Goal: Find specific page/section: Find specific page/section

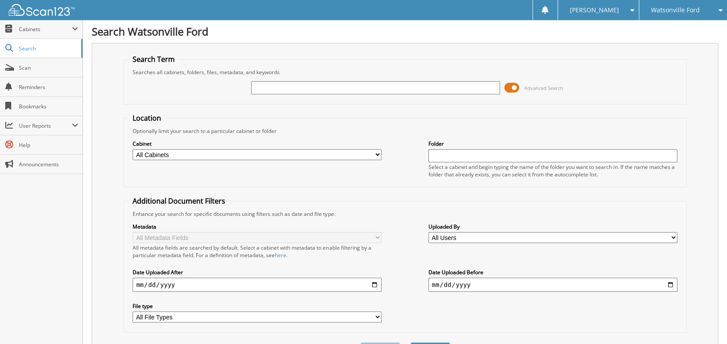
click at [284, 87] on input "text" at bounding box center [375, 87] width 249 height 13
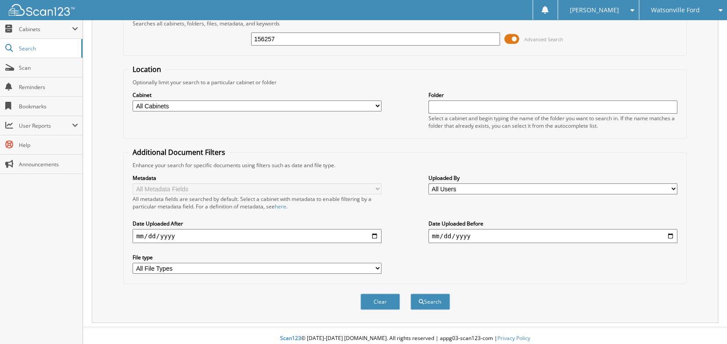
scroll to position [49, 0]
type input "156257"
click at [427, 293] on button "Search" at bounding box center [429, 301] width 39 height 16
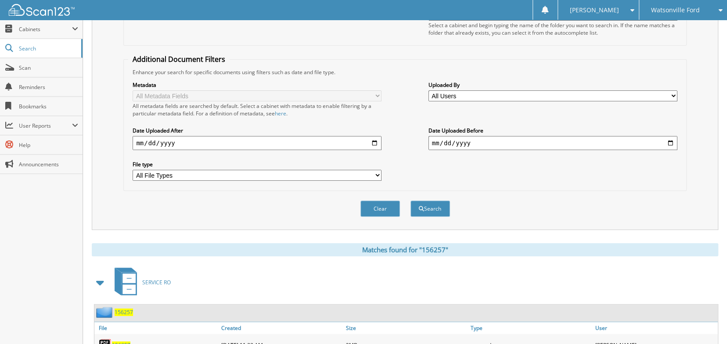
scroll to position [175, 0]
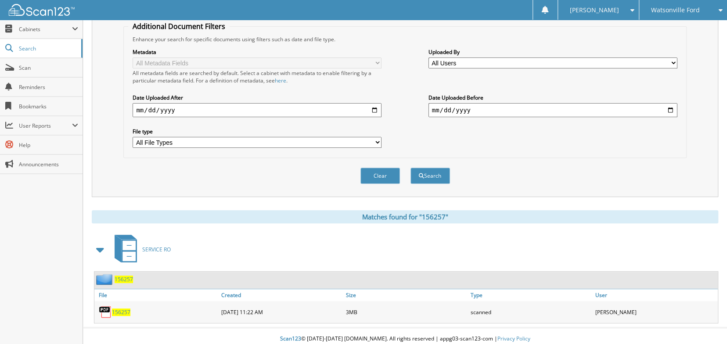
click at [122, 308] on span "156257" at bounding box center [121, 311] width 18 height 7
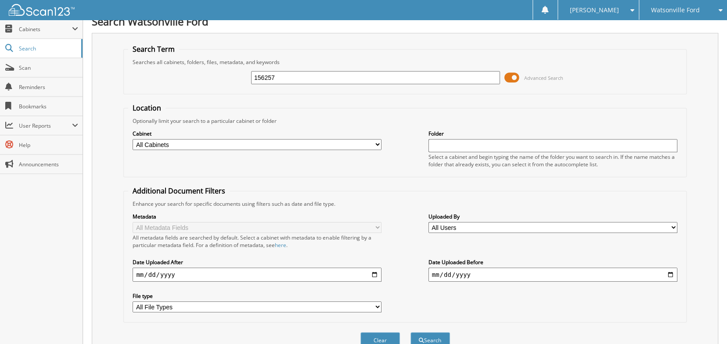
scroll to position [0, 0]
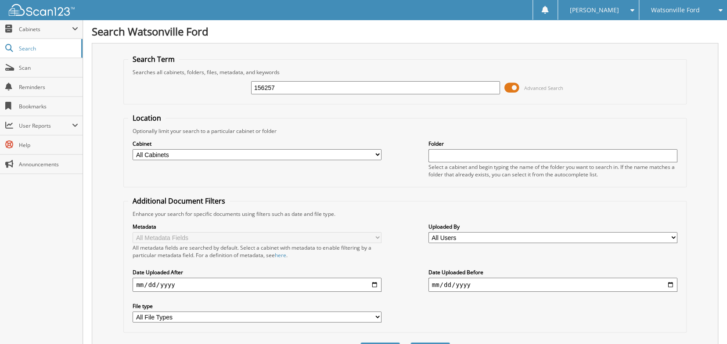
click at [293, 83] on input "156257" at bounding box center [375, 87] width 249 height 13
click at [371, 85] on input "156257" at bounding box center [375, 87] width 249 height 13
type input "161582"
click at [410, 342] on button "Search" at bounding box center [429, 350] width 39 height 16
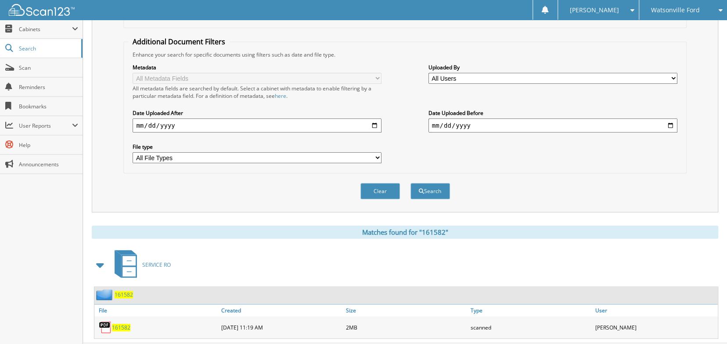
scroll to position [175, 0]
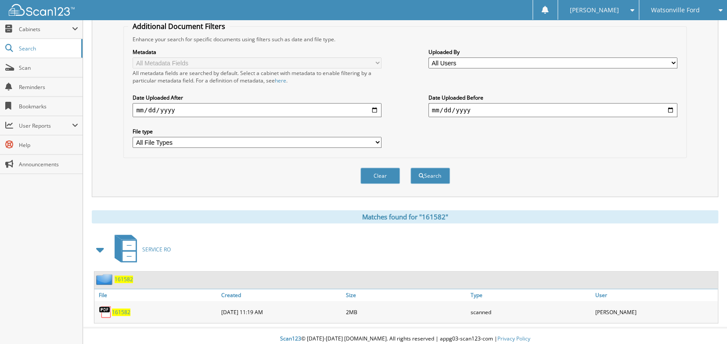
click at [120, 308] on span "161582" at bounding box center [121, 311] width 18 height 7
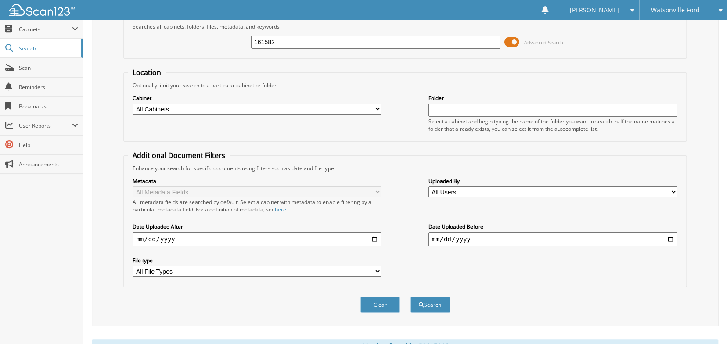
scroll to position [43, 0]
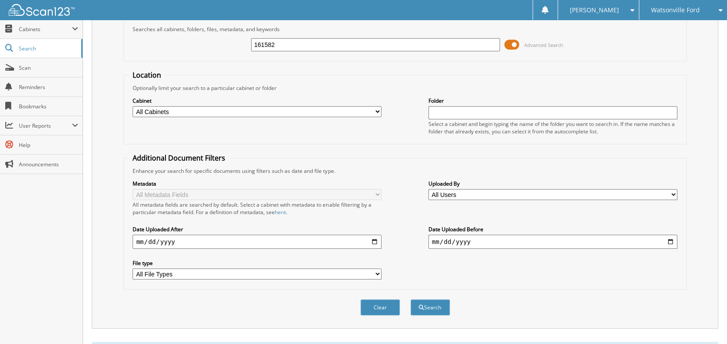
click at [306, 42] on input "161582" at bounding box center [375, 44] width 249 height 13
type input "161586"
click at [410, 299] on button "Search" at bounding box center [429, 307] width 39 height 16
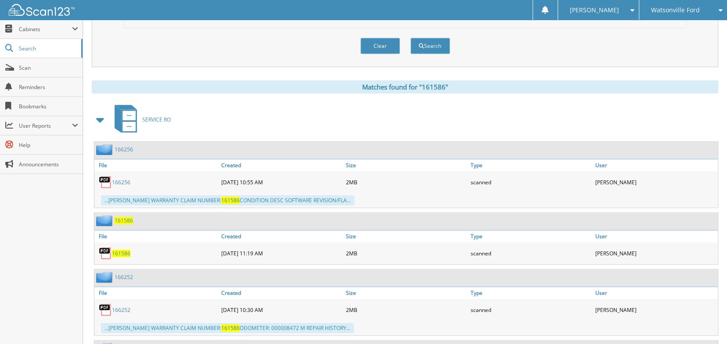
scroll to position [307, 0]
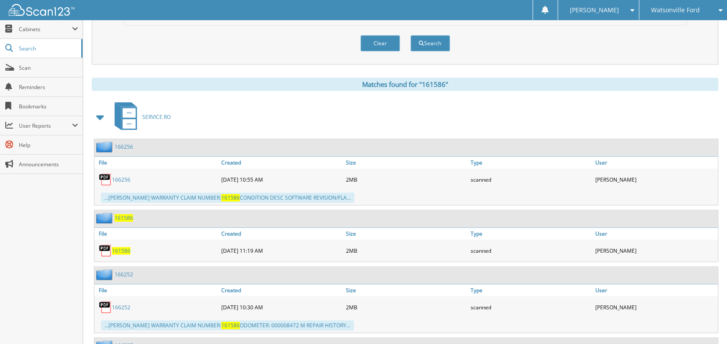
click at [121, 247] on span "161586" at bounding box center [121, 250] width 18 height 7
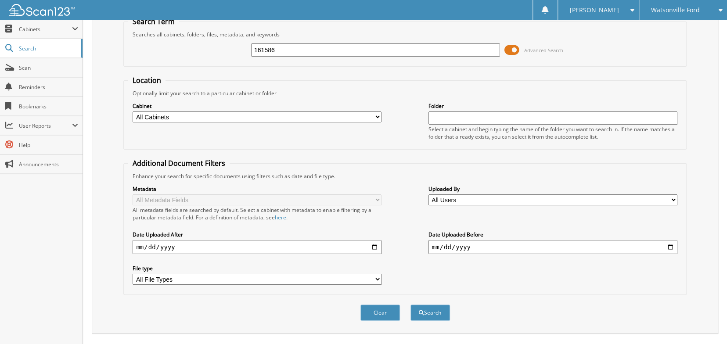
scroll to position [0, 0]
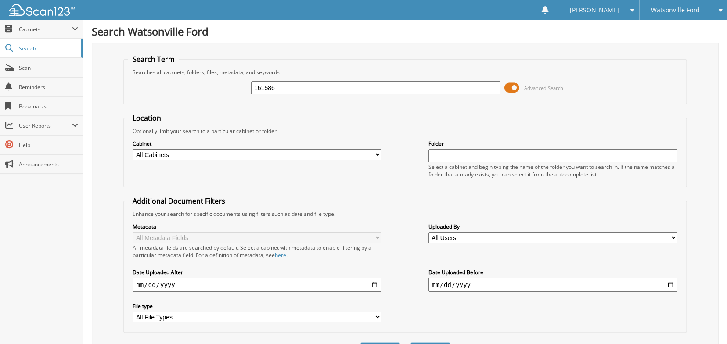
click at [312, 87] on input "161586" at bounding box center [375, 87] width 249 height 13
type input "166256"
click at [410, 342] on button "Search" at bounding box center [429, 350] width 39 height 16
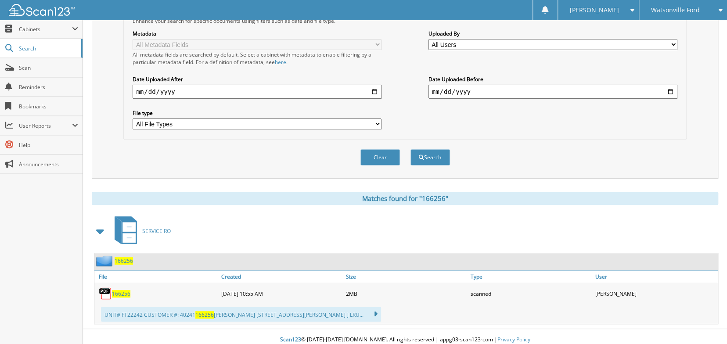
scroll to position [194, 0]
click at [122, 289] on span "166256" at bounding box center [121, 292] width 18 height 7
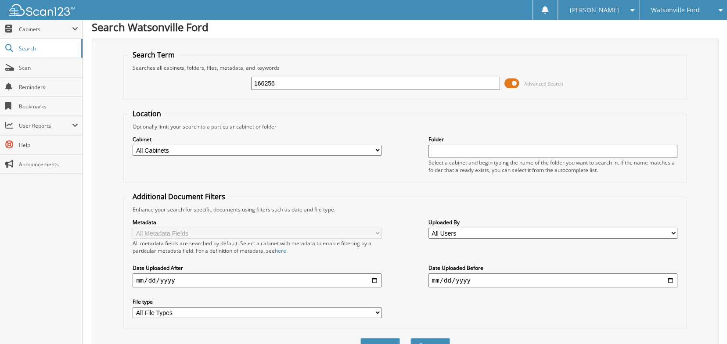
scroll to position [0, 0]
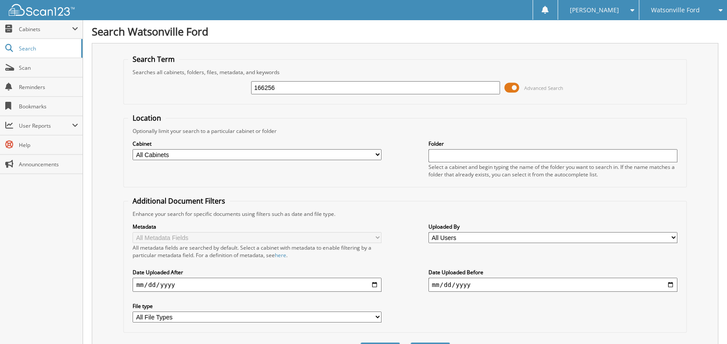
click at [284, 82] on input "166256" at bounding box center [375, 87] width 249 height 13
type input "166527"
click at [410, 342] on button "Search" at bounding box center [429, 350] width 39 height 16
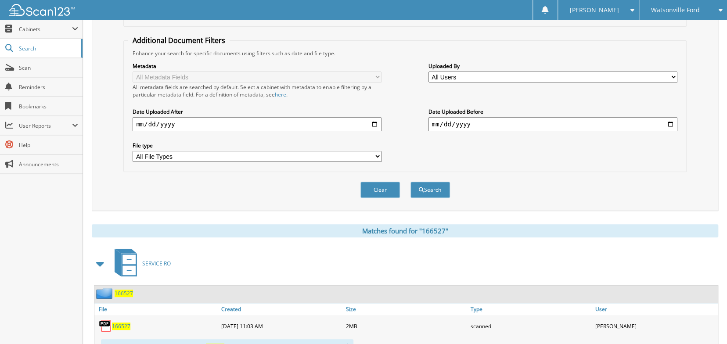
scroll to position [194, 0]
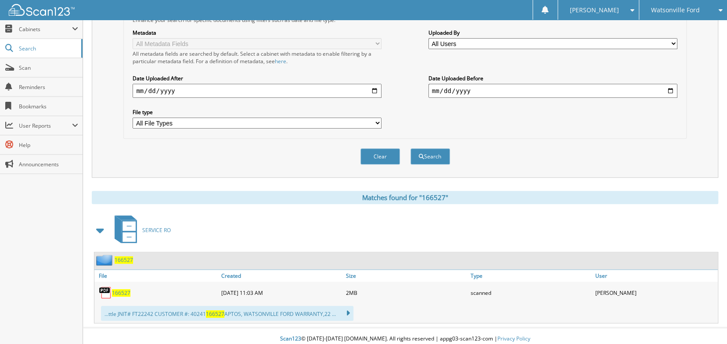
click at [123, 289] on span "166527" at bounding box center [121, 292] width 18 height 7
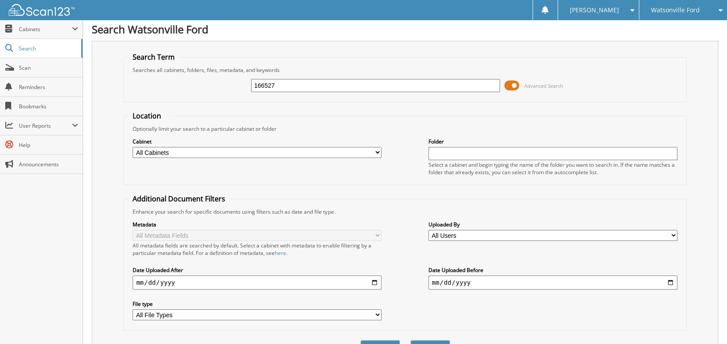
scroll to position [0, 0]
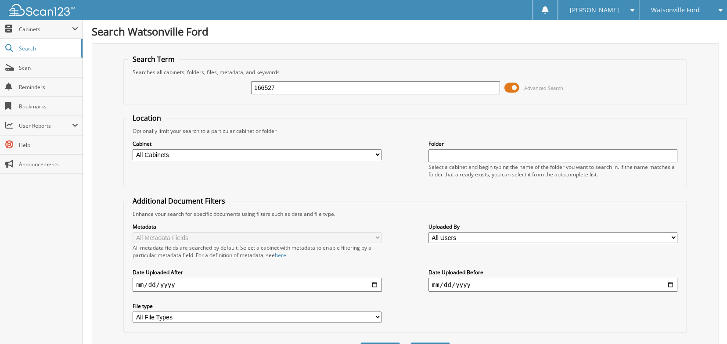
click at [290, 87] on input "166527" at bounding box center [375, 87] width 249 height 13
type input "166252"
click at [410, 342] on button "Search" at bounding box center [429, 350] width 39 height 16
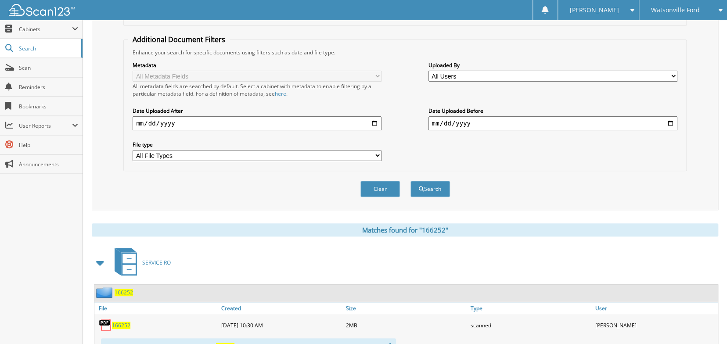
scroll to position [194, 0]
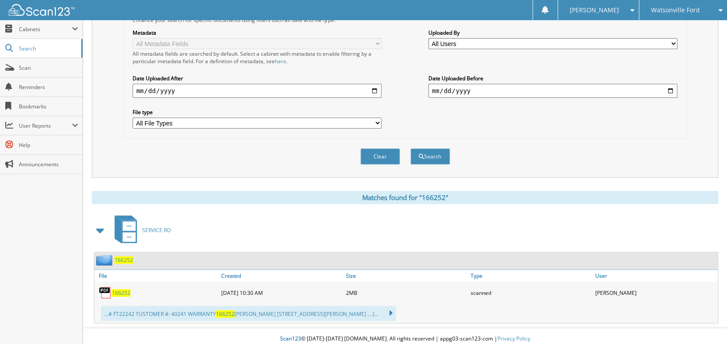
click at [125, 289] on span "166252" at bounding box center [121, 292] width 18 height 7
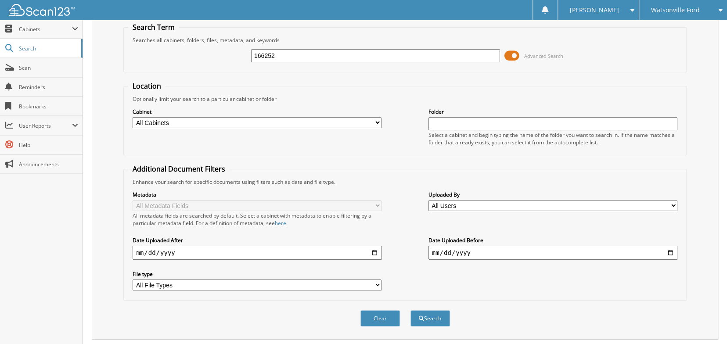
scroll to position [0, 0]
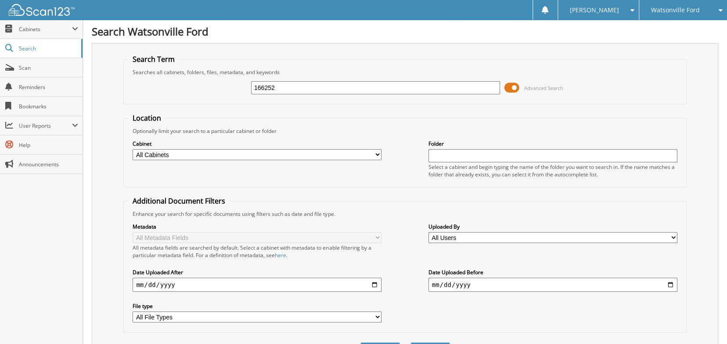
click at [305, 81] on input "166252" at bounding box center [375, 87] width 249 height 13
type input "1"
type input "177394"
click at [410, 342] on button "Search" at bounding box center [429, 350] width 39 height 16
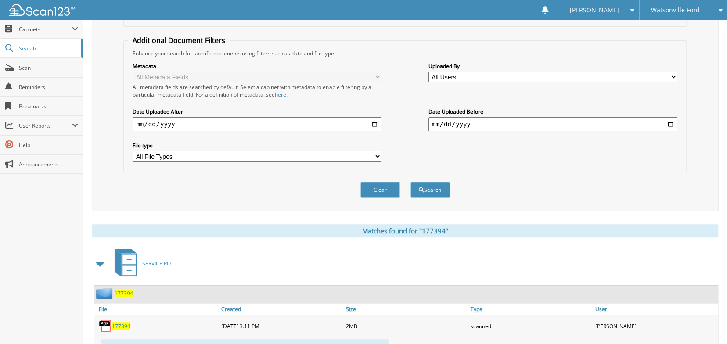
scroll to position [194, 0]
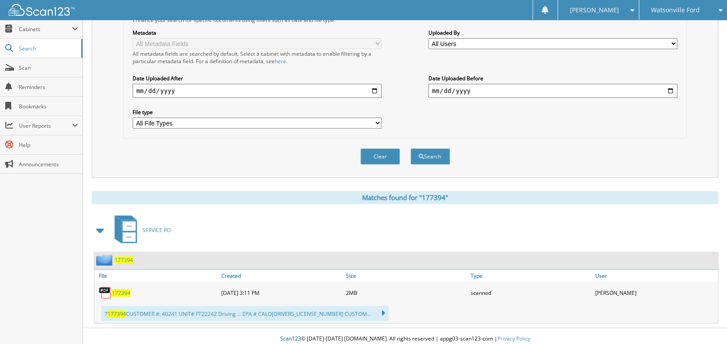
click at [125, 289] on span "177394" at bounding box center [121, 292] width 18 height 7
click at [499, 122] on div "Metadata All Metadata Fields All metadata fields are searched by default. Selec…" at bounding box center [404, 79] width 553 height 110
